Goal: Information Seeking & Learning: Learn about a topic

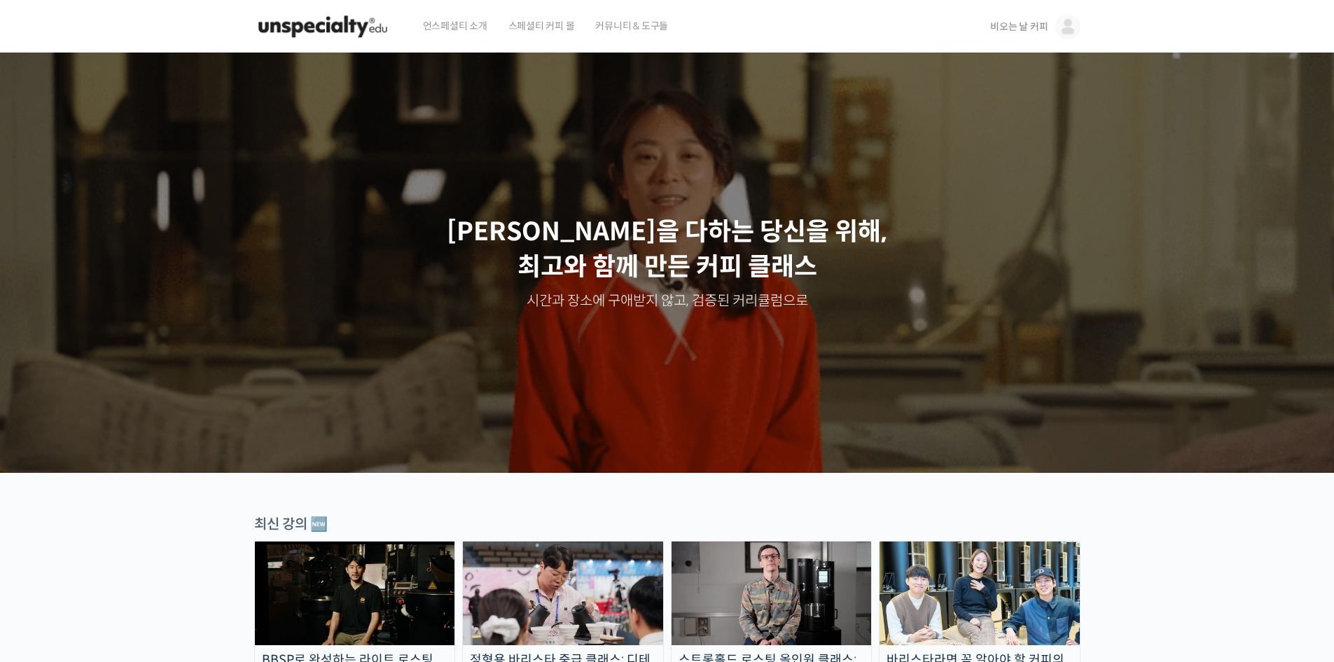
click at [1024, 29] on span "비오는 날 커피" at bounding box center [1018, 26] width 57 height 13
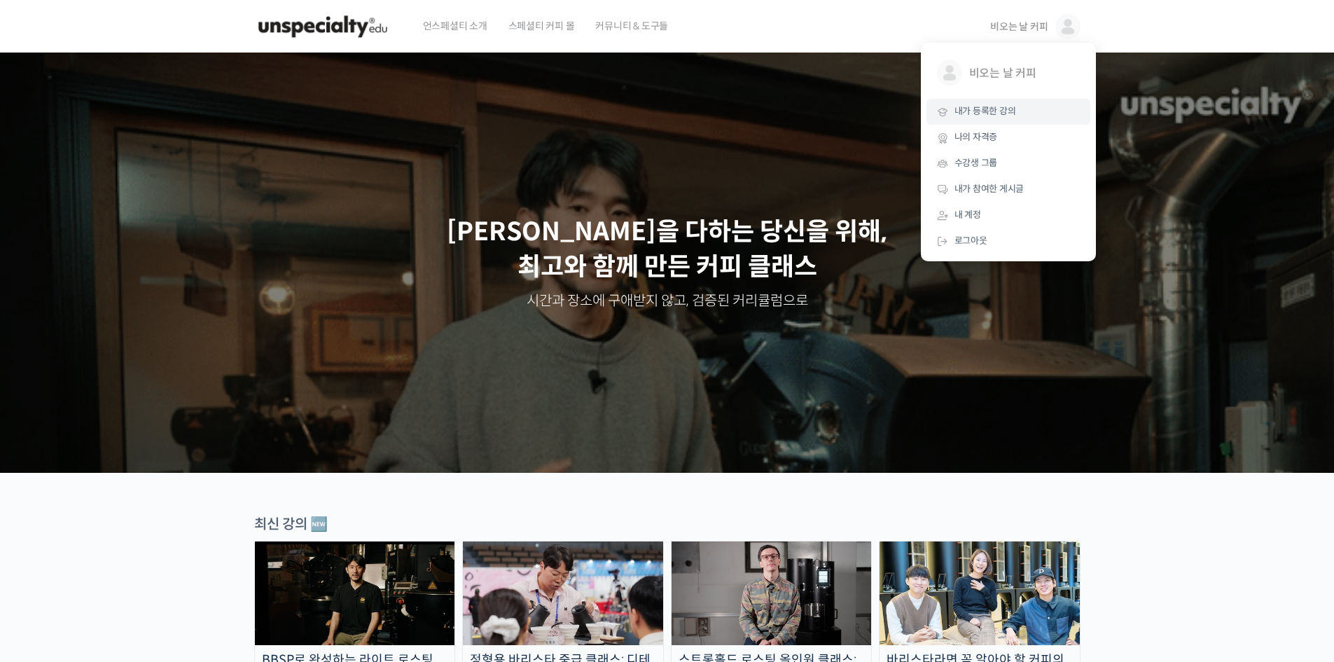
click at [989, 116] on span "내가 등록한 강의" at bounding box center [985, 111] width 62 height 12
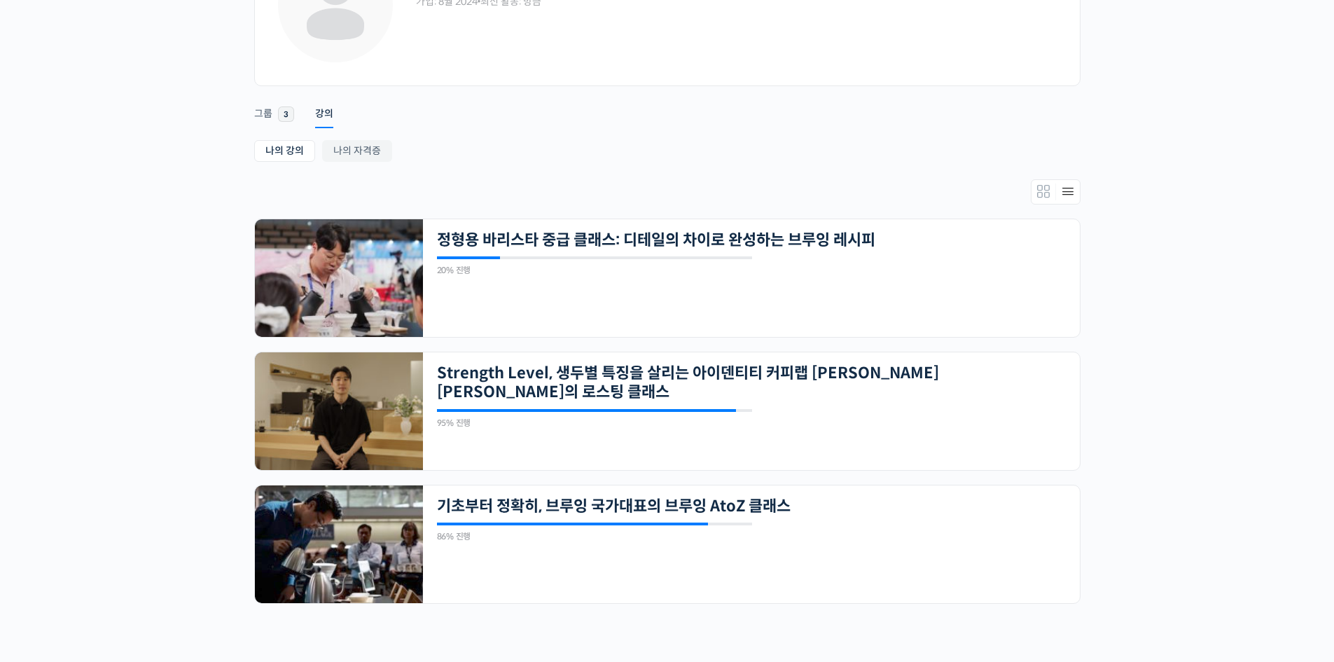
scroll to position [257, 0]
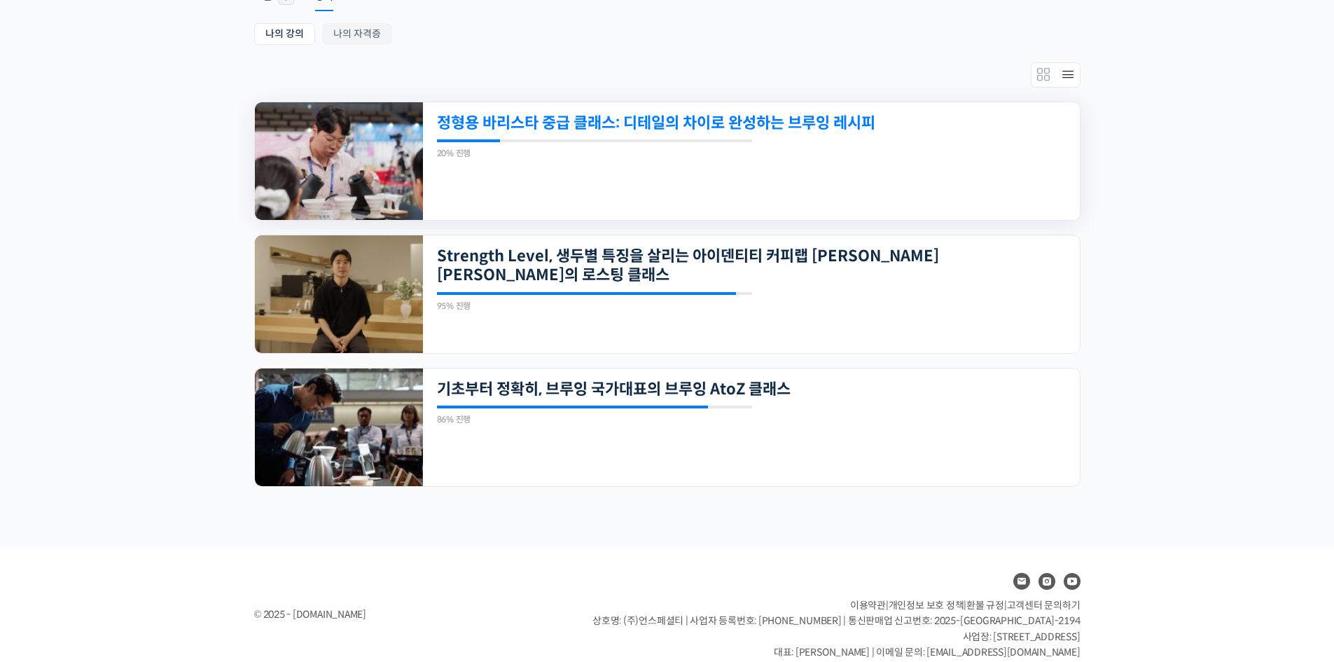
click at [796, 125] on link "정형용 바리스타 중급 클래스: 디테일의 차이로 완성하는 브루잉 레시피" at bounding box center [688, 122] width 503 height 19
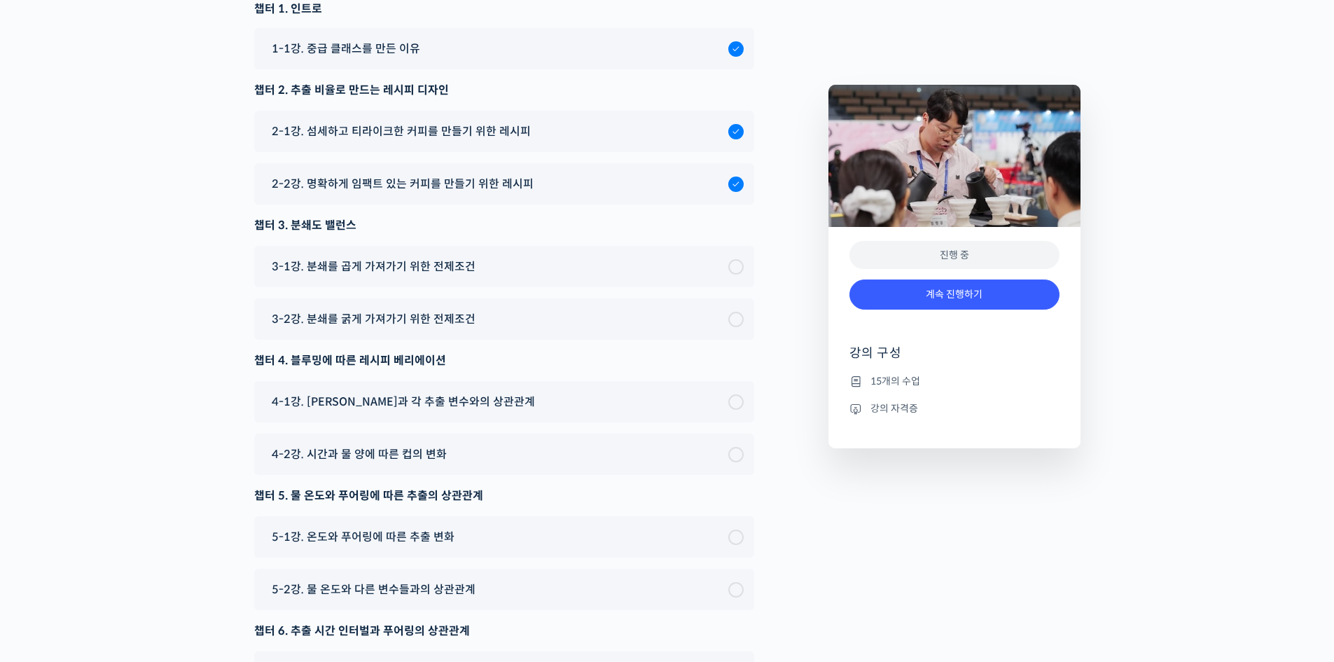
scroll to position [4209, 0]
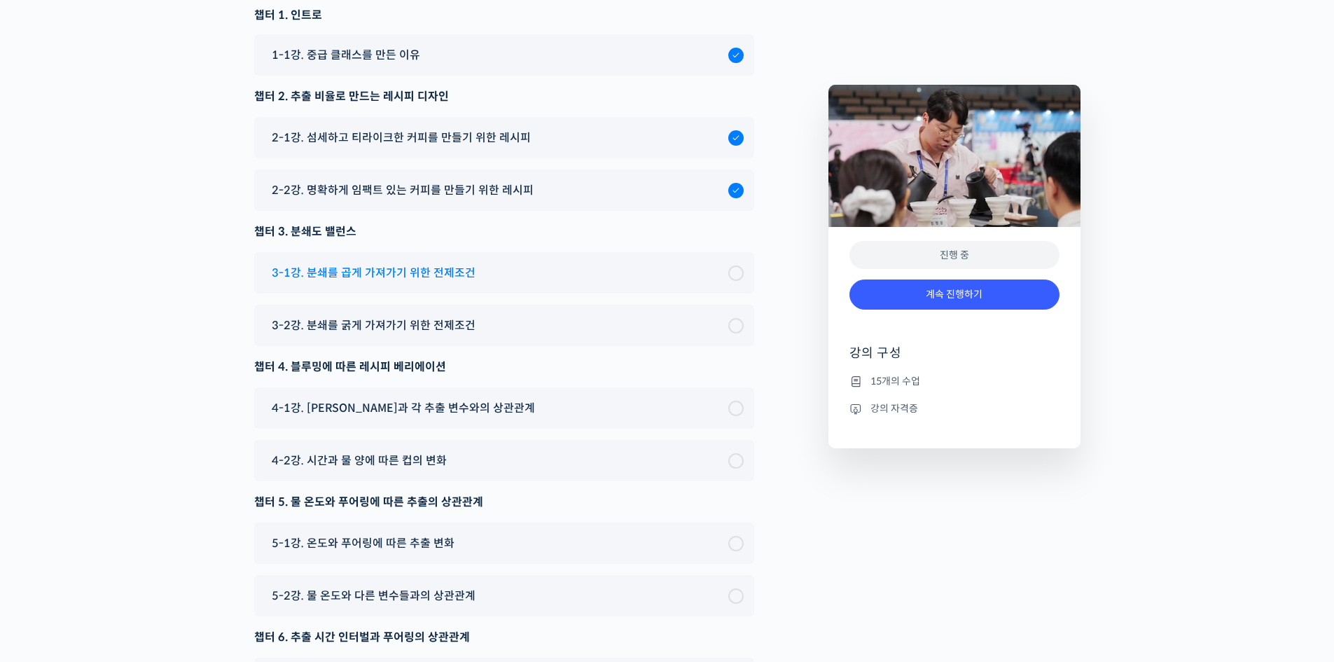
click at [450, 282] on span "3-1강. 분쇄를 곱게 가져가기 위한 전제조건" at bounding box center [374, 272] width 204 height 19
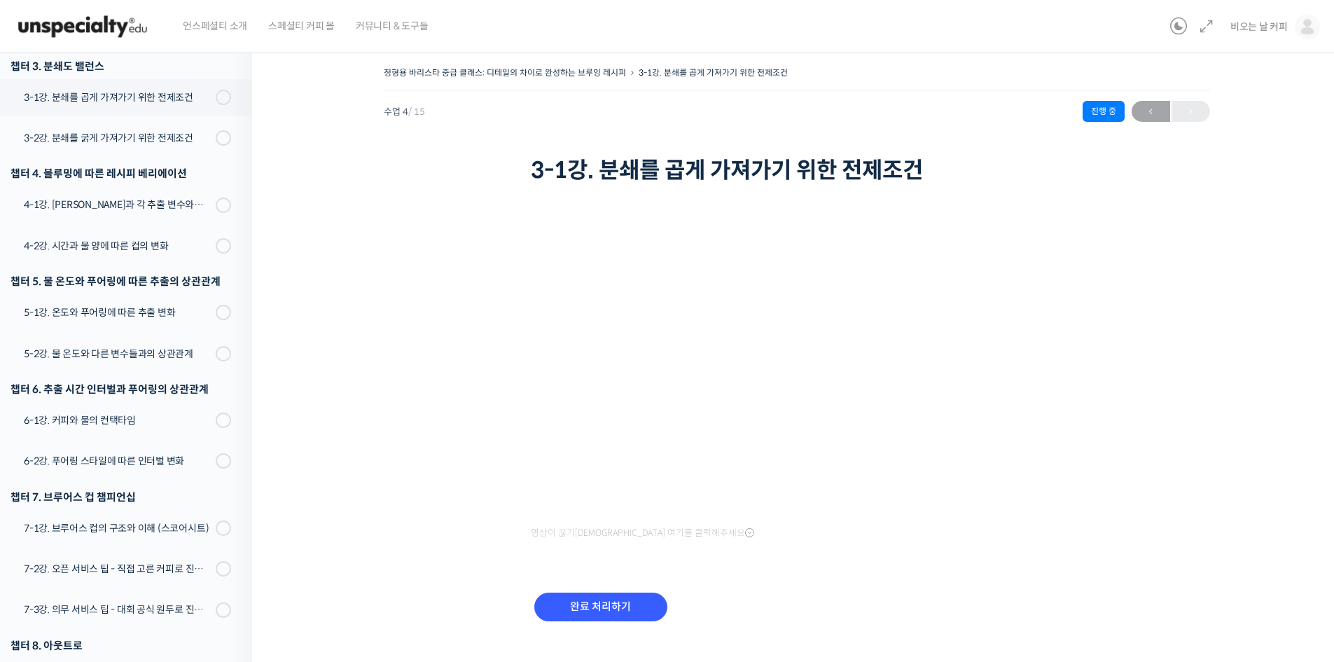
scroll to position [317, 0]
